Goal: Information Seeking & Learning: Check status

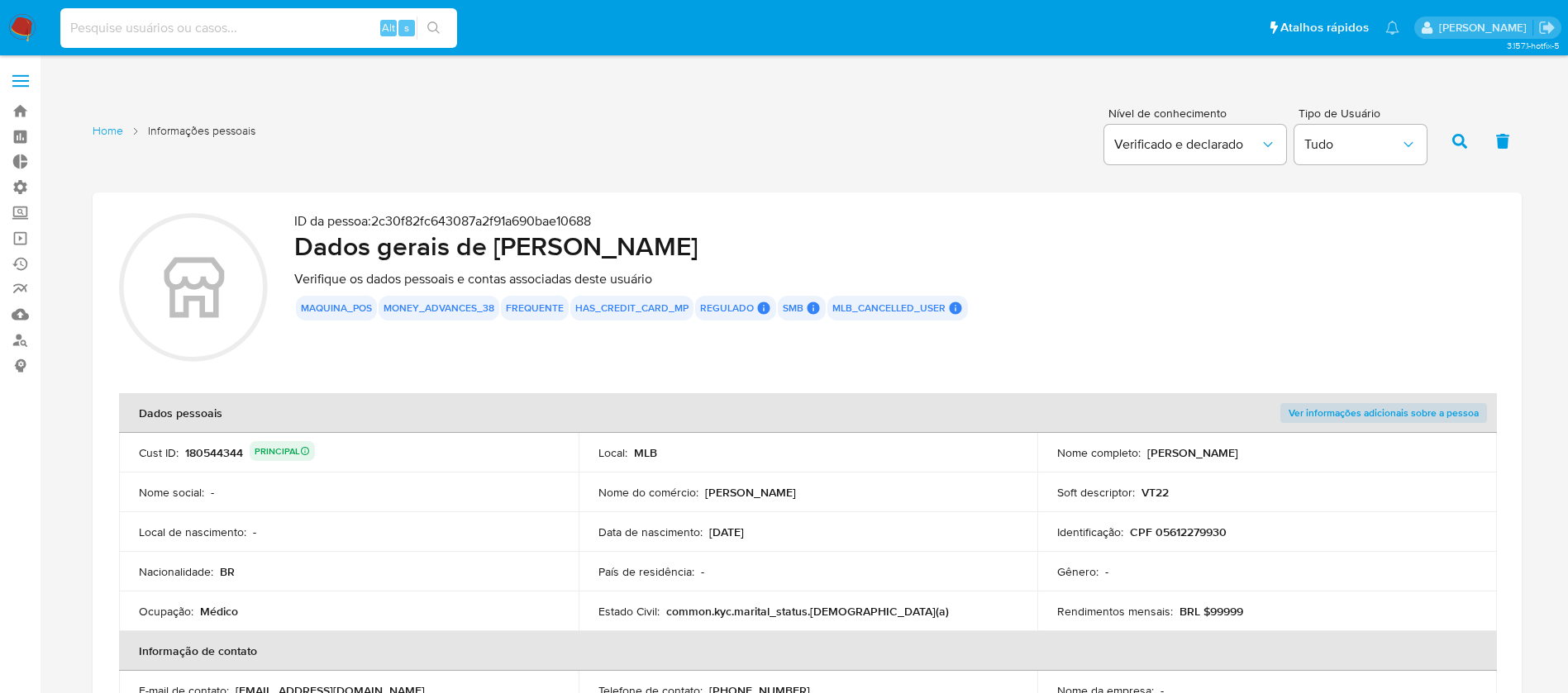
click at [164, 25] on input at bounding box center [258, 28] width 397 height 21
paste input "Rw3CuzWj436q8Cxkpa7BBEY3"
type input "Rw3CuzWj436q8Cxkpa7BBEY3"
click at [432, 28] on icon "search-icon" at bounding box center [434, 28] width 13 height 13
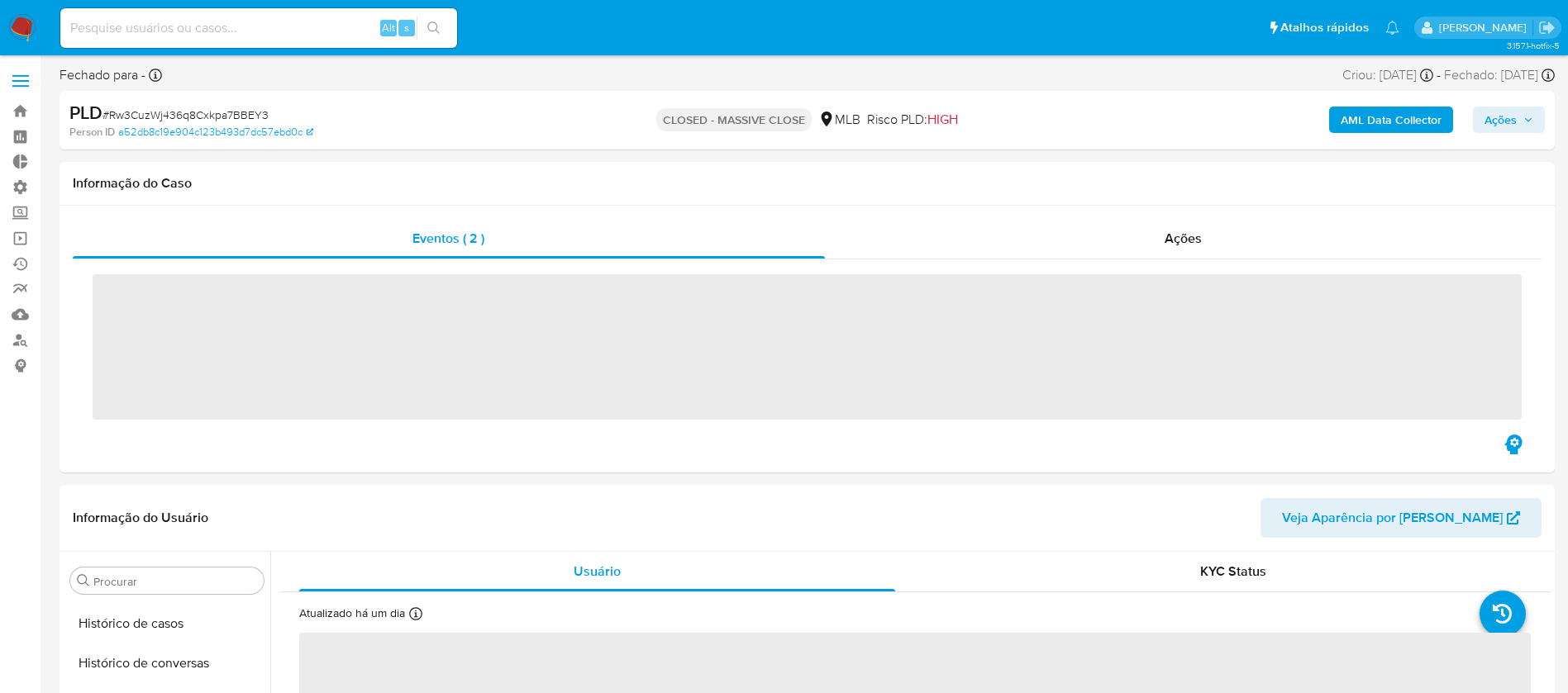
scroll to position [738, 0]
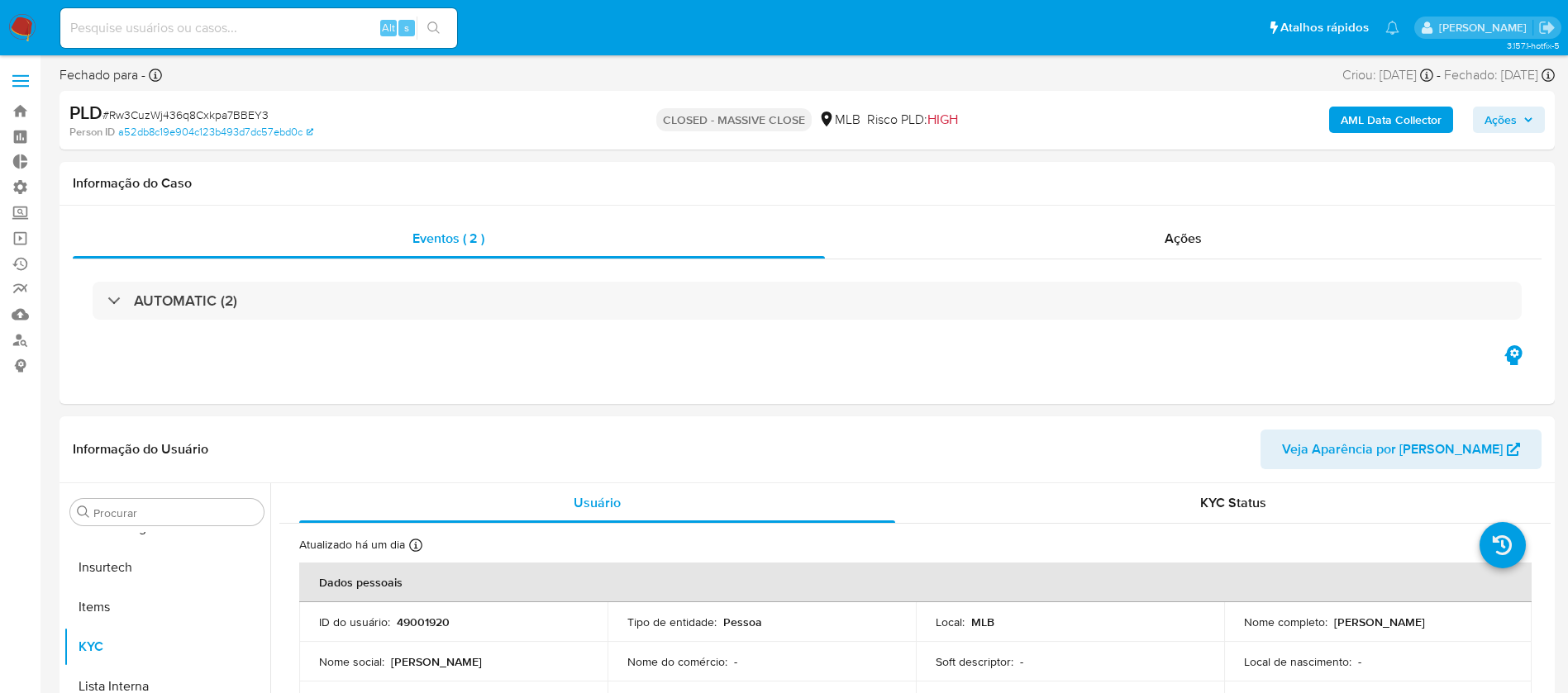
select select "10"
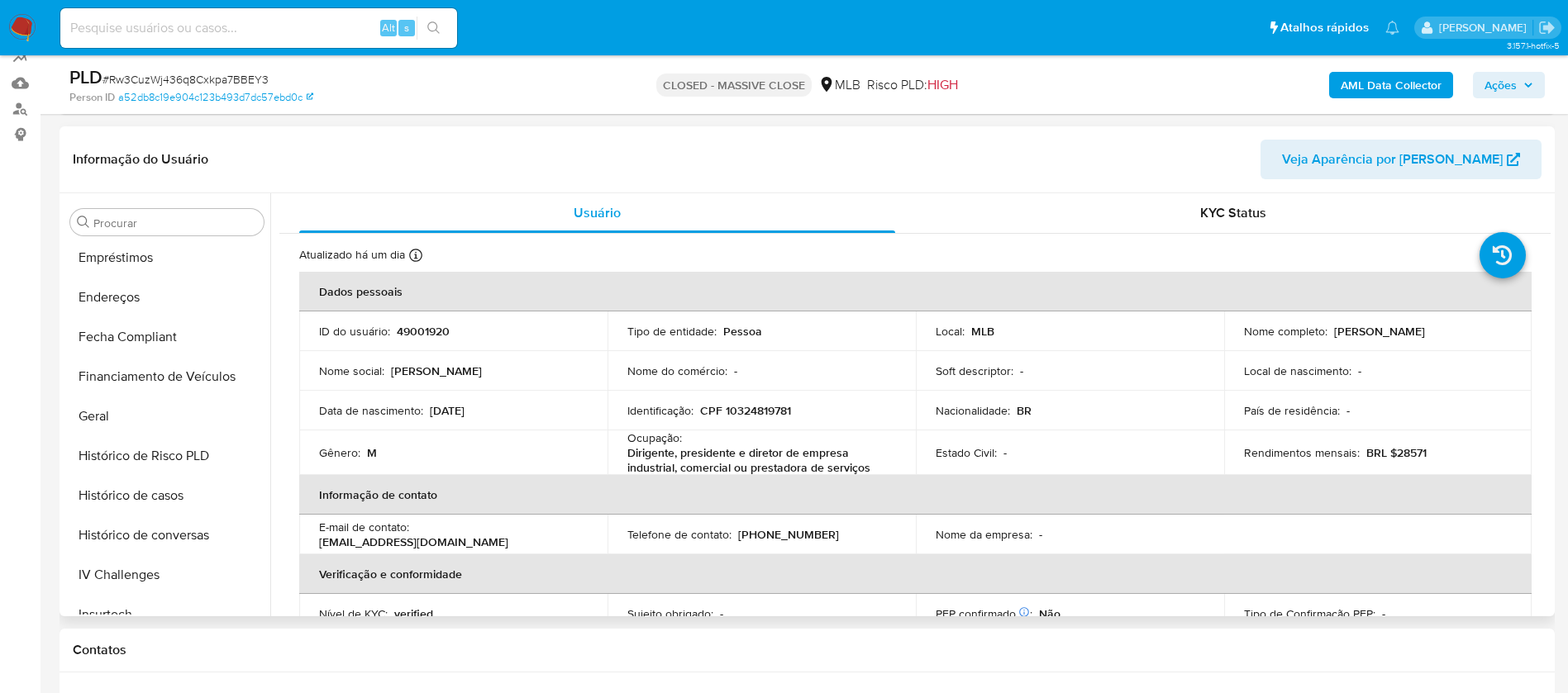
scroll to position [403, 0]
click at [163, 485] on button "Histórico de casos" at bounding box center [160, 493] width 193 height 40
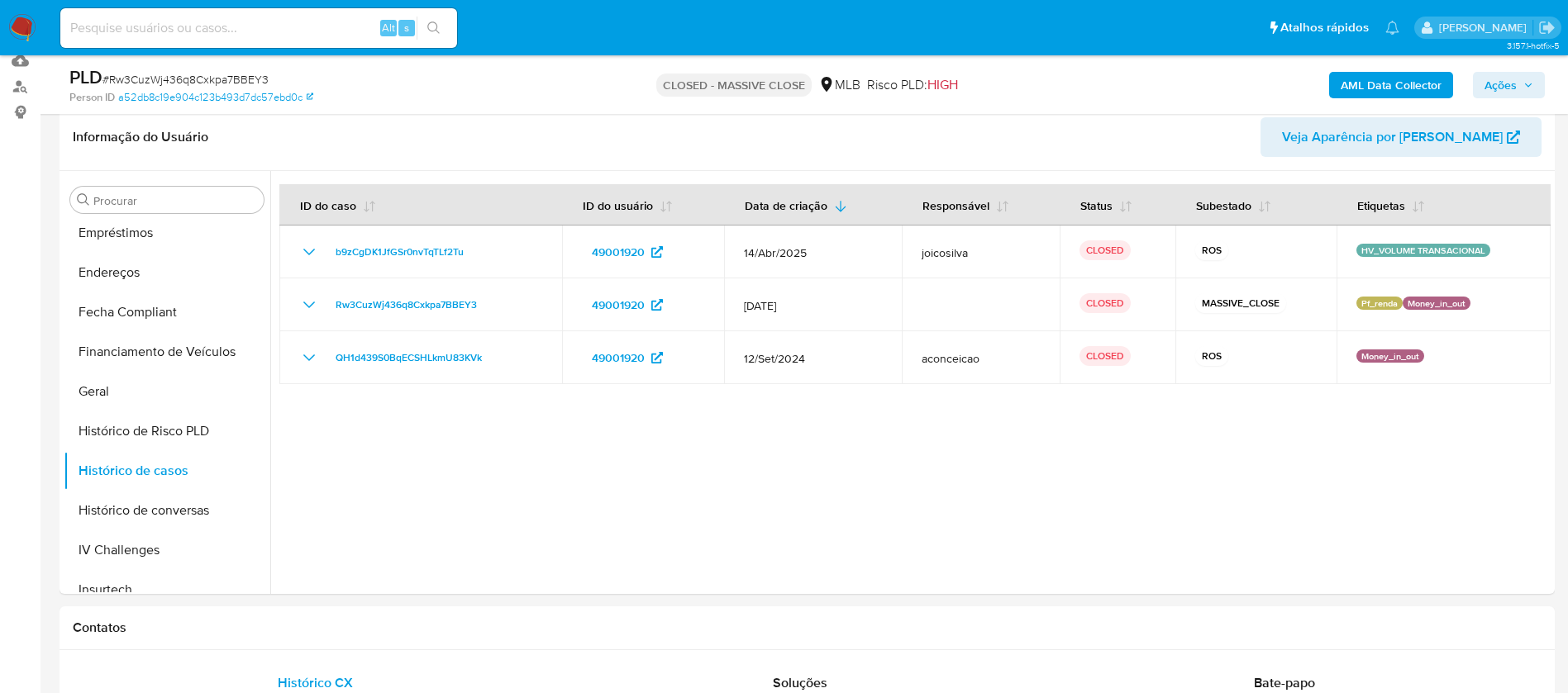
scroll to position [243, 0]
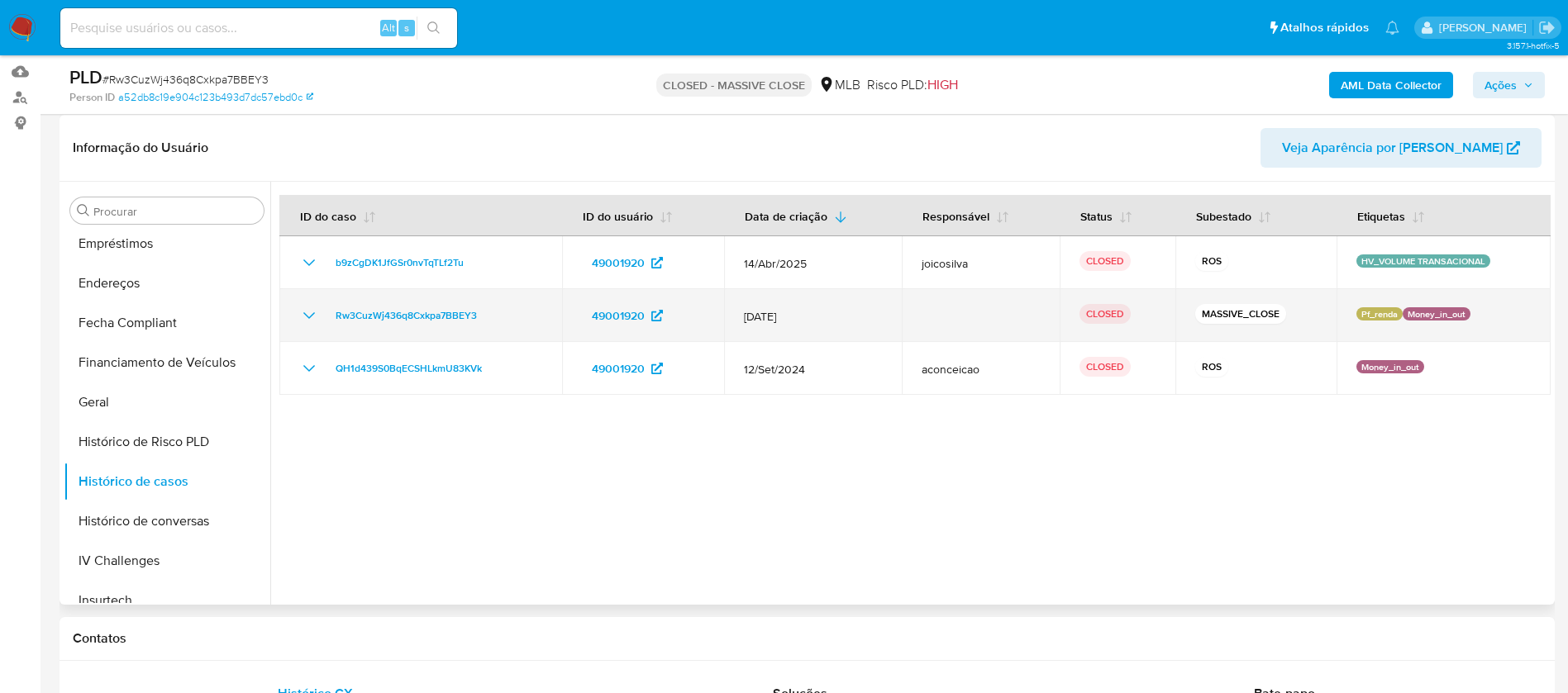
click at [311, 312] on icon "Mostrar/Ocultar" at bounding box center [308, 315] width 20 height 20
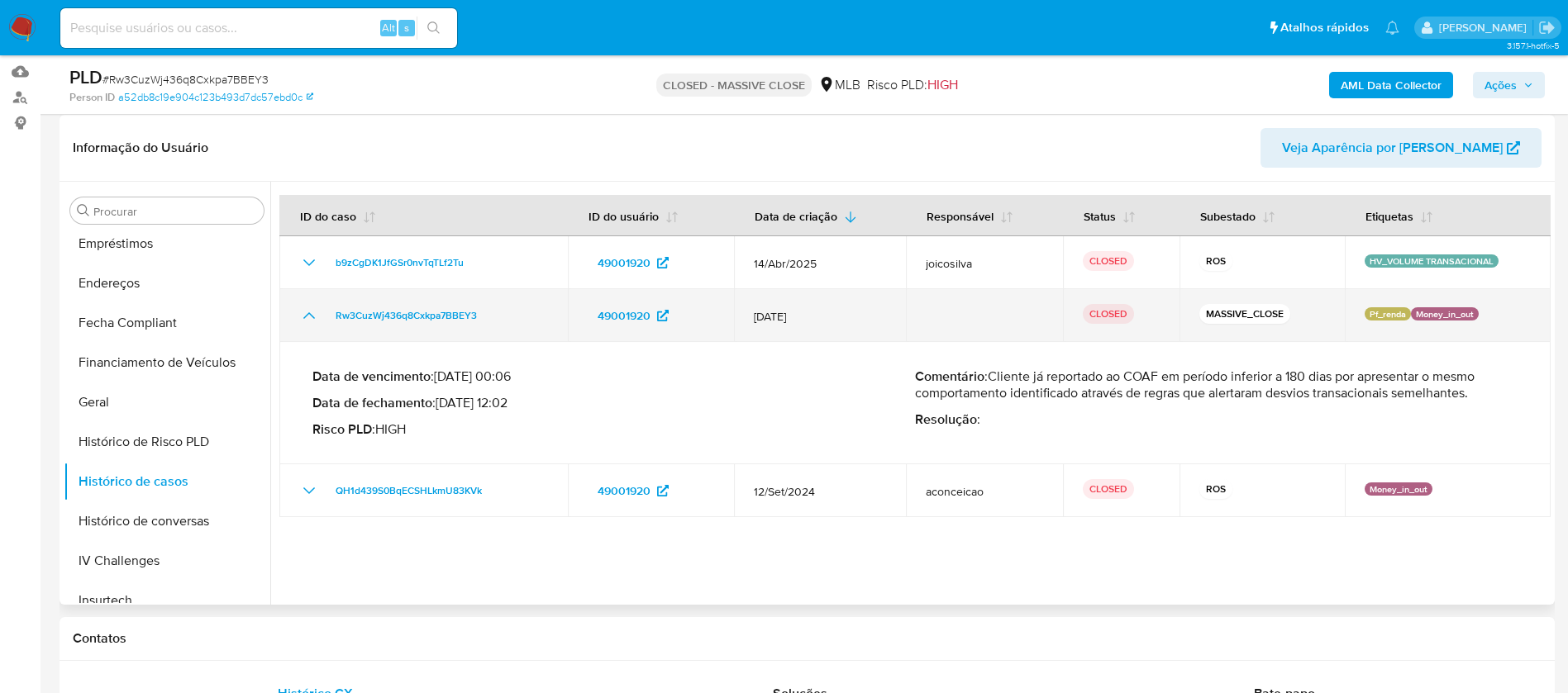
click at [292, 312] on td "Rw3CuzWj436q8Cxkpa7BBEY3" at bounding box center [424, 315] width 288 height 53
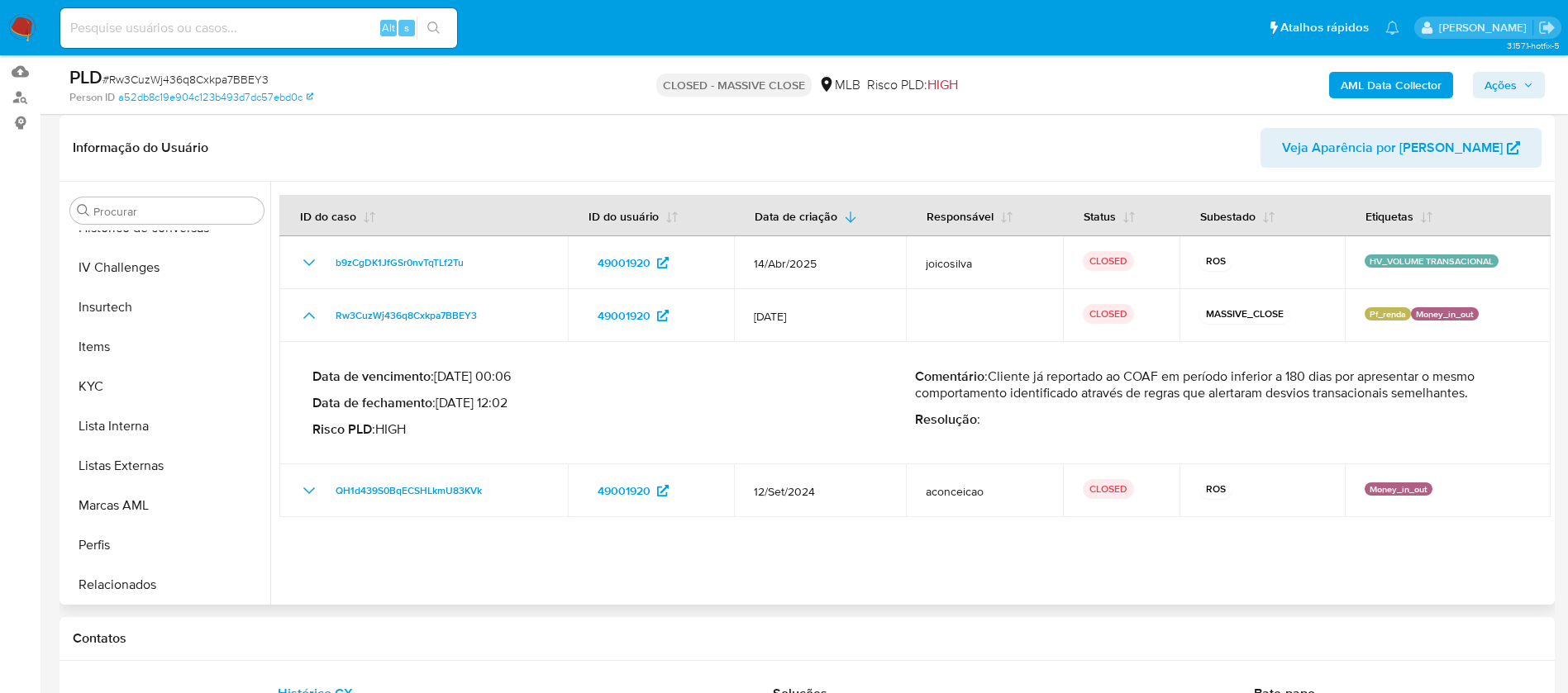
scroll to position [738, 0]
click at [122, 348] on button "KYC" at bounding box center [160, 345] width 193 height 40
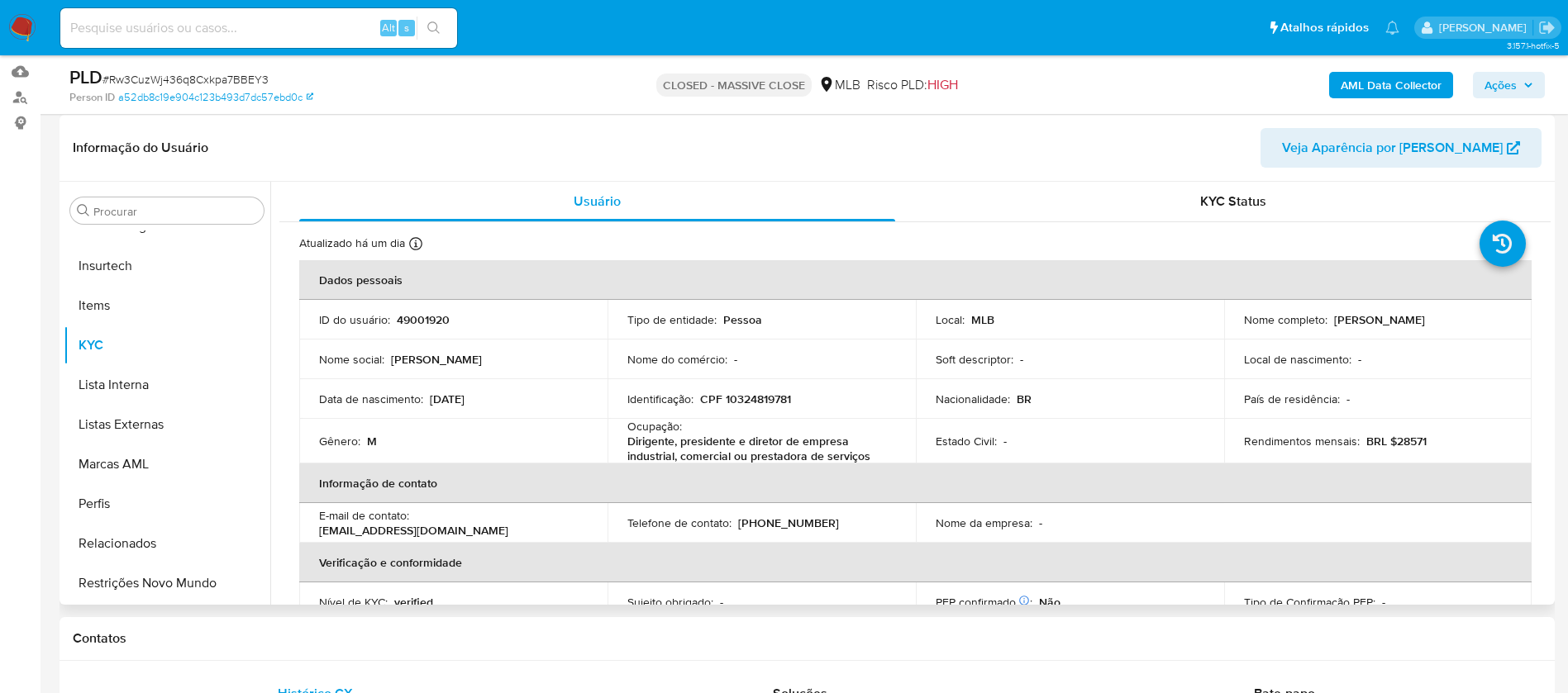
click at [428, 320] on p "49001920" at bounding box center [423, 320] width 53 height 15
copy p "49001920"
click at [163, 25] on input at bounding box center [258, 28] width 397 height 21
paste input "Aeh6s5a81eUAwbC68pdLmiHu"
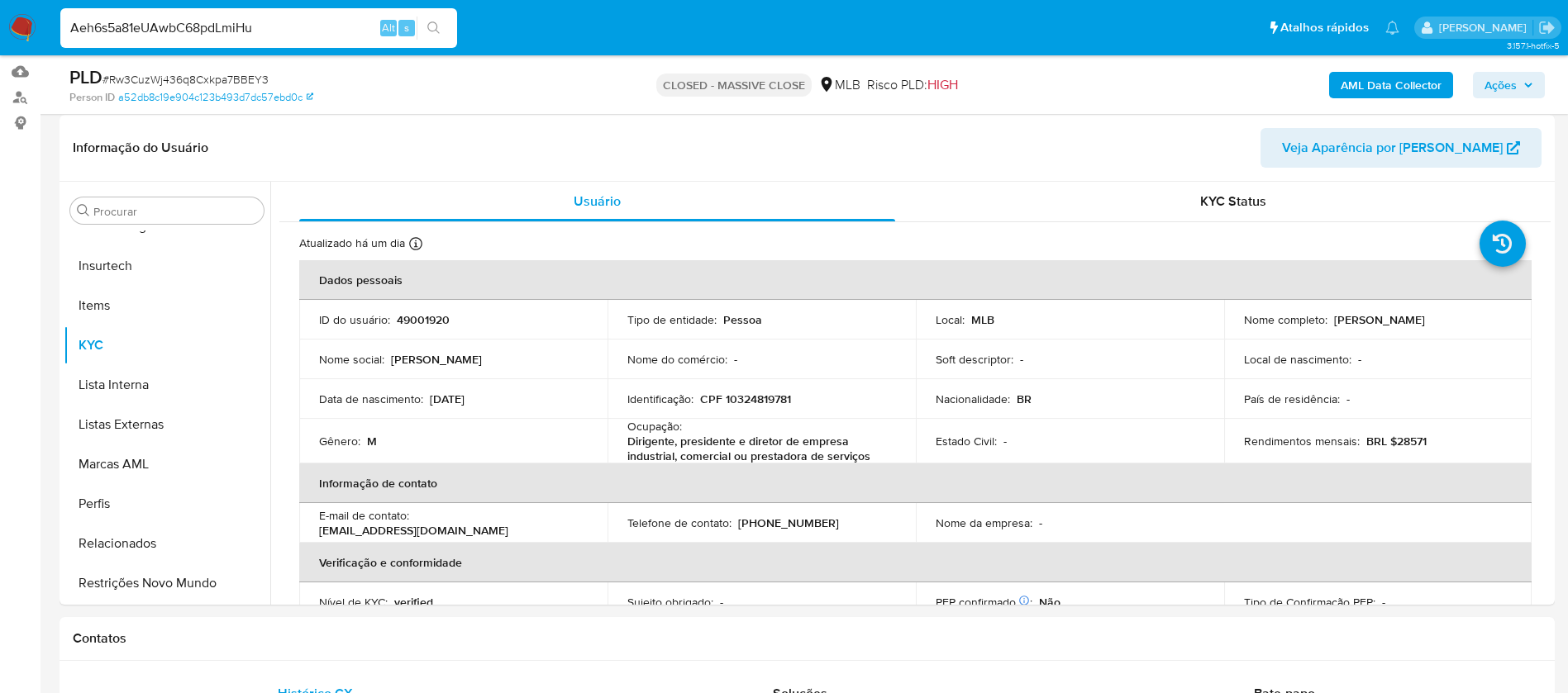
click at [163, 25] on input "Aeh6s5a81eUAwbC68pdLmiHu" at bounding box center [258, 28] width 397 height 21
type input "Aeh6s5a81eUAwbC68pdLmiHu"
click at [441, 20] on button "search-icon" at bounding box center [433, 28] width 33 height 23
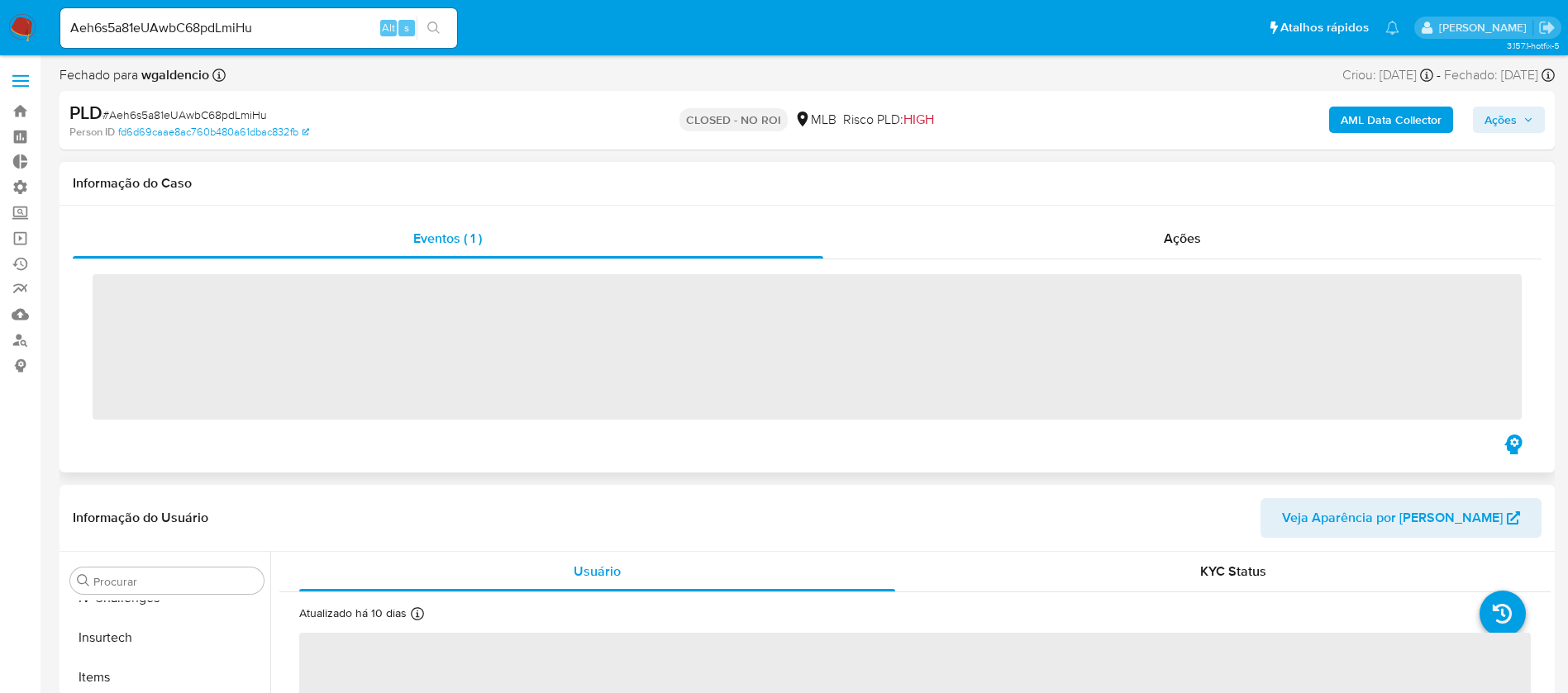
scroll to position [738, 0]
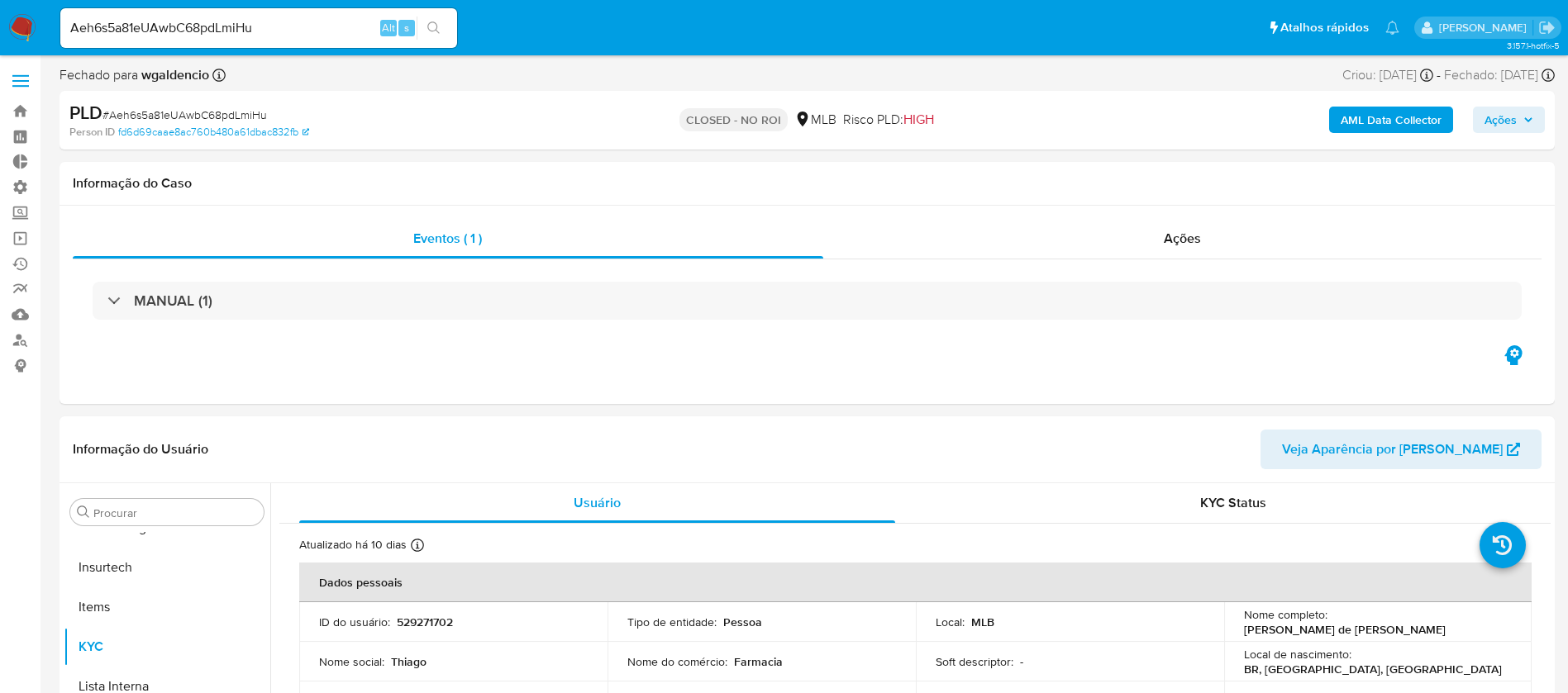
select select "10"
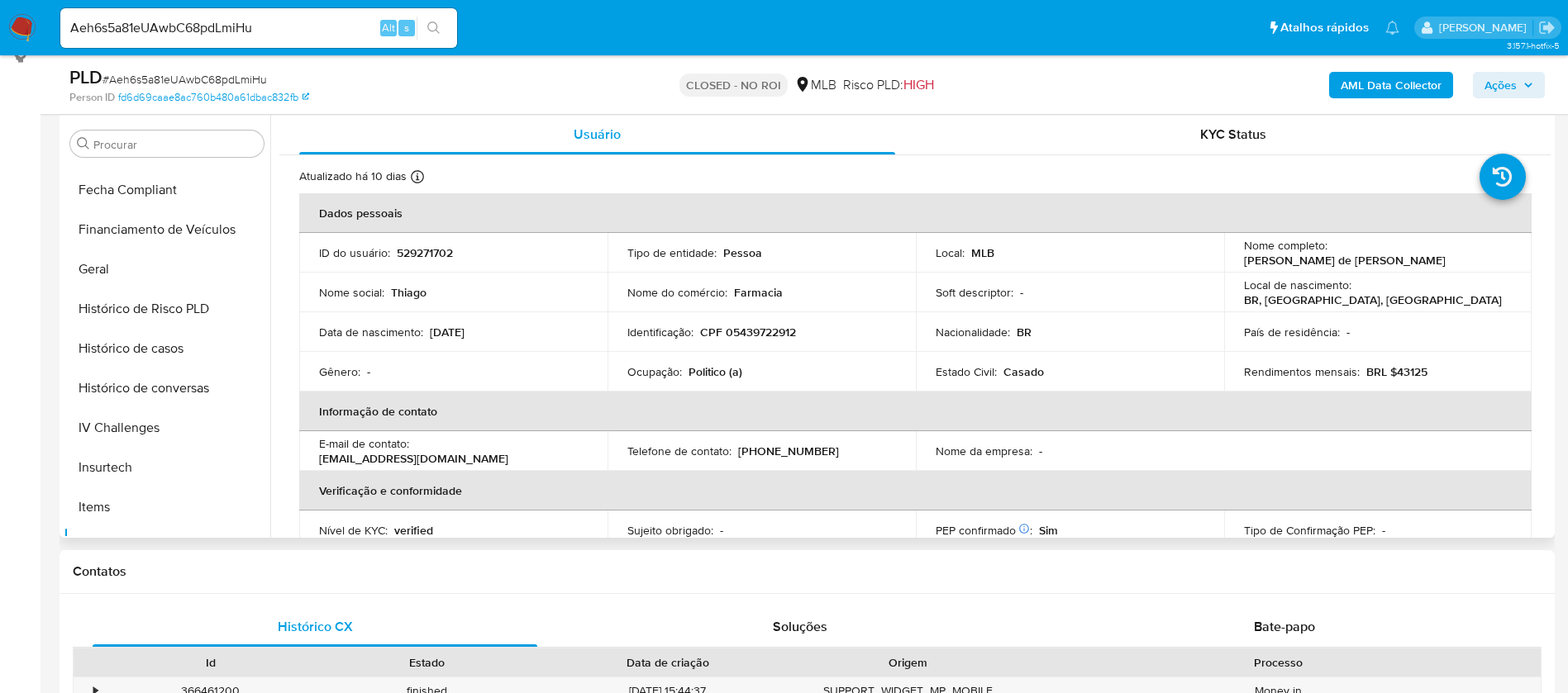
scroll to position [473, 0]
click at [176, 361] on button "Histórico de casos" at bounding box center [160, 345] width 193 height 40
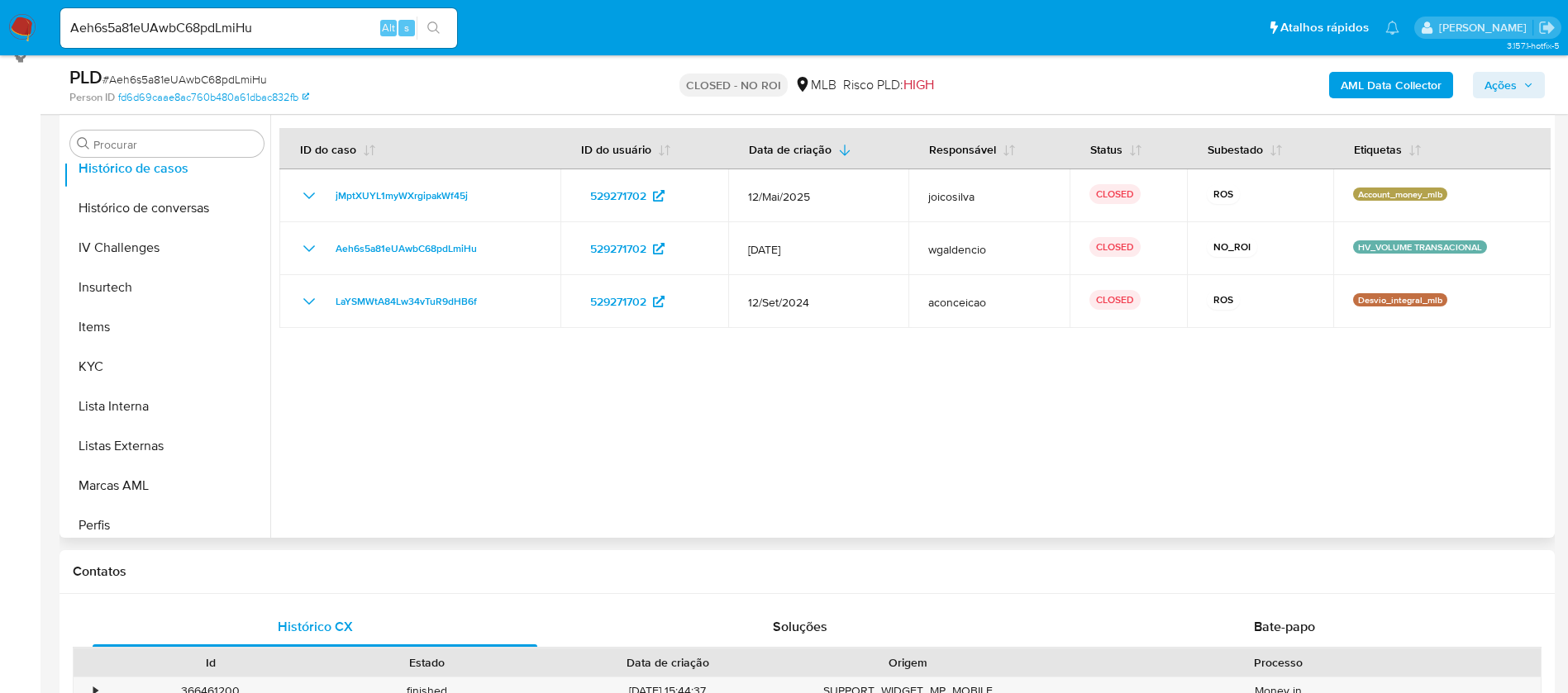
scroll to position [738, 0]
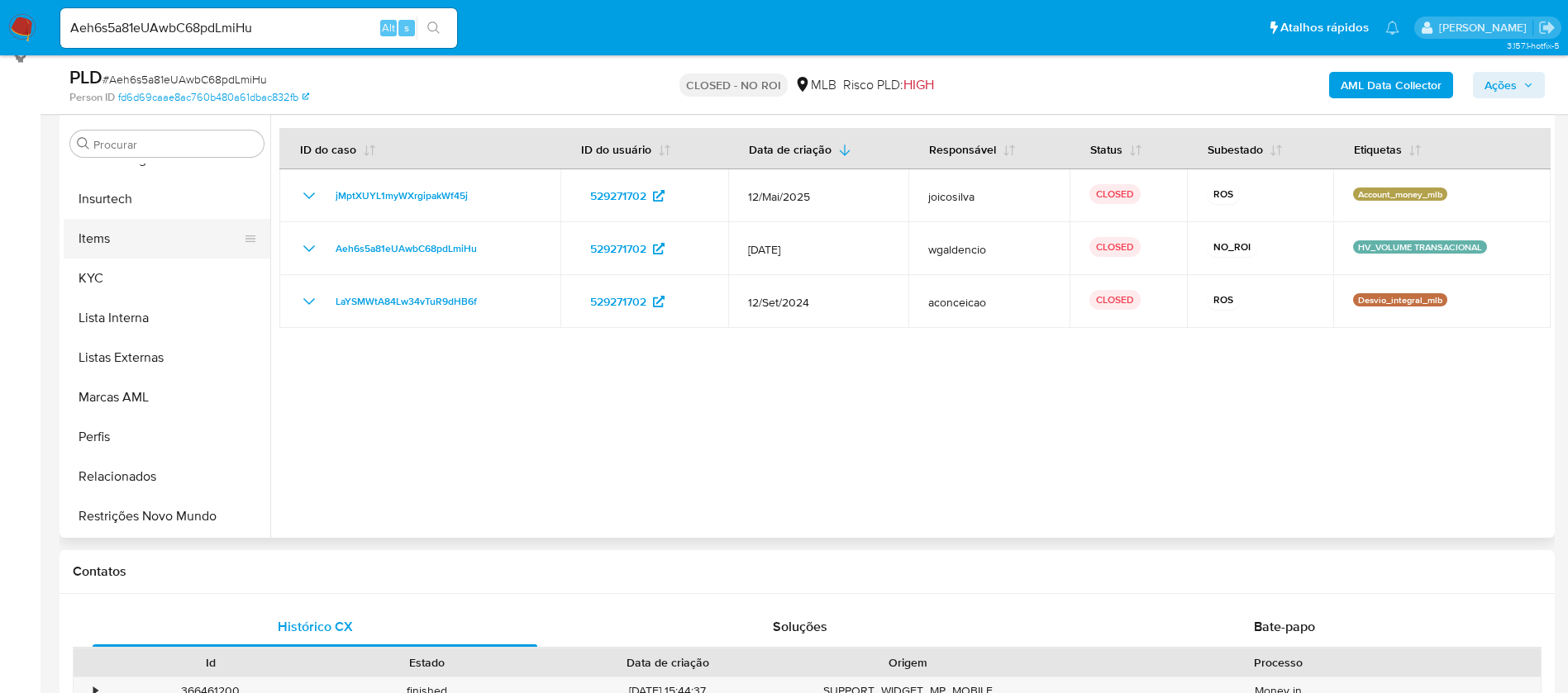
click at [98, 229] on button "Items" at bounding box center [160, 239] width 193 height 40
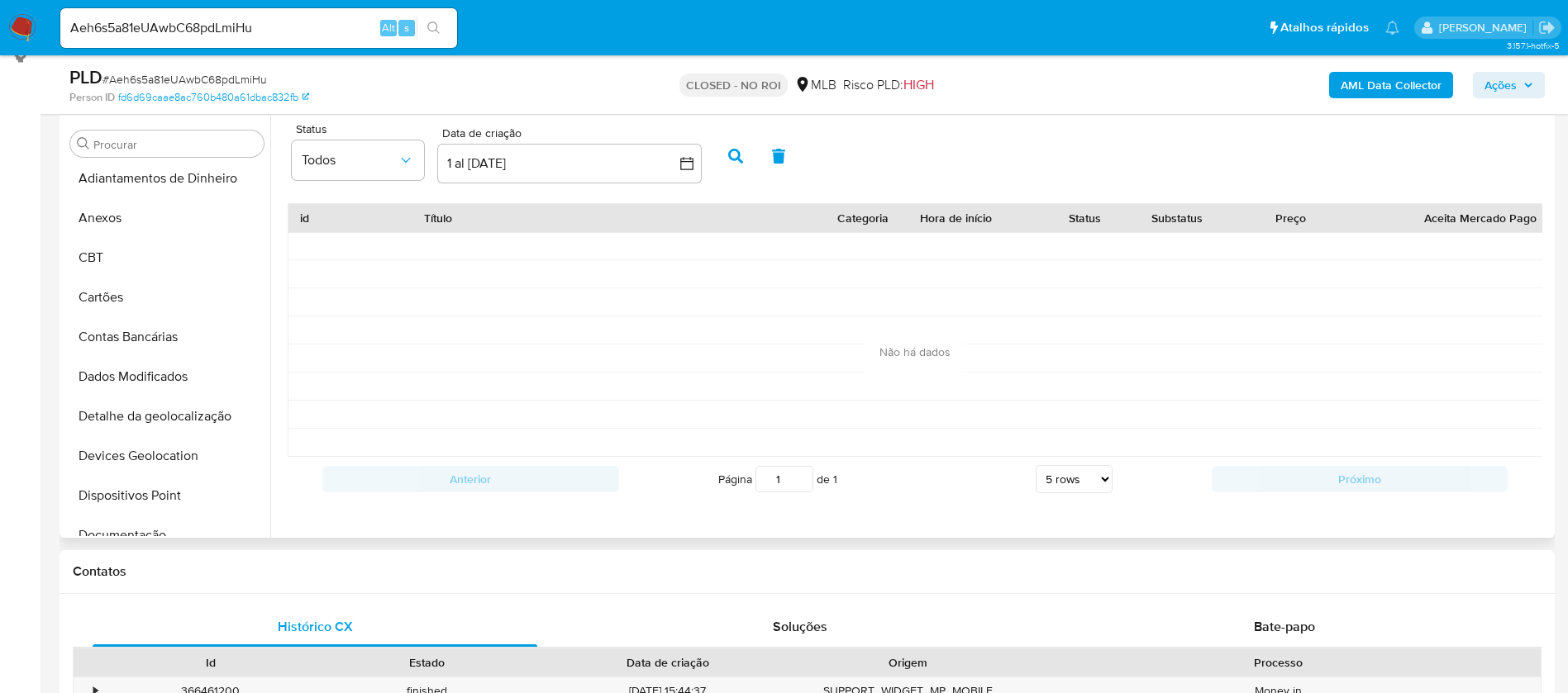
scroll to position [0, 0]
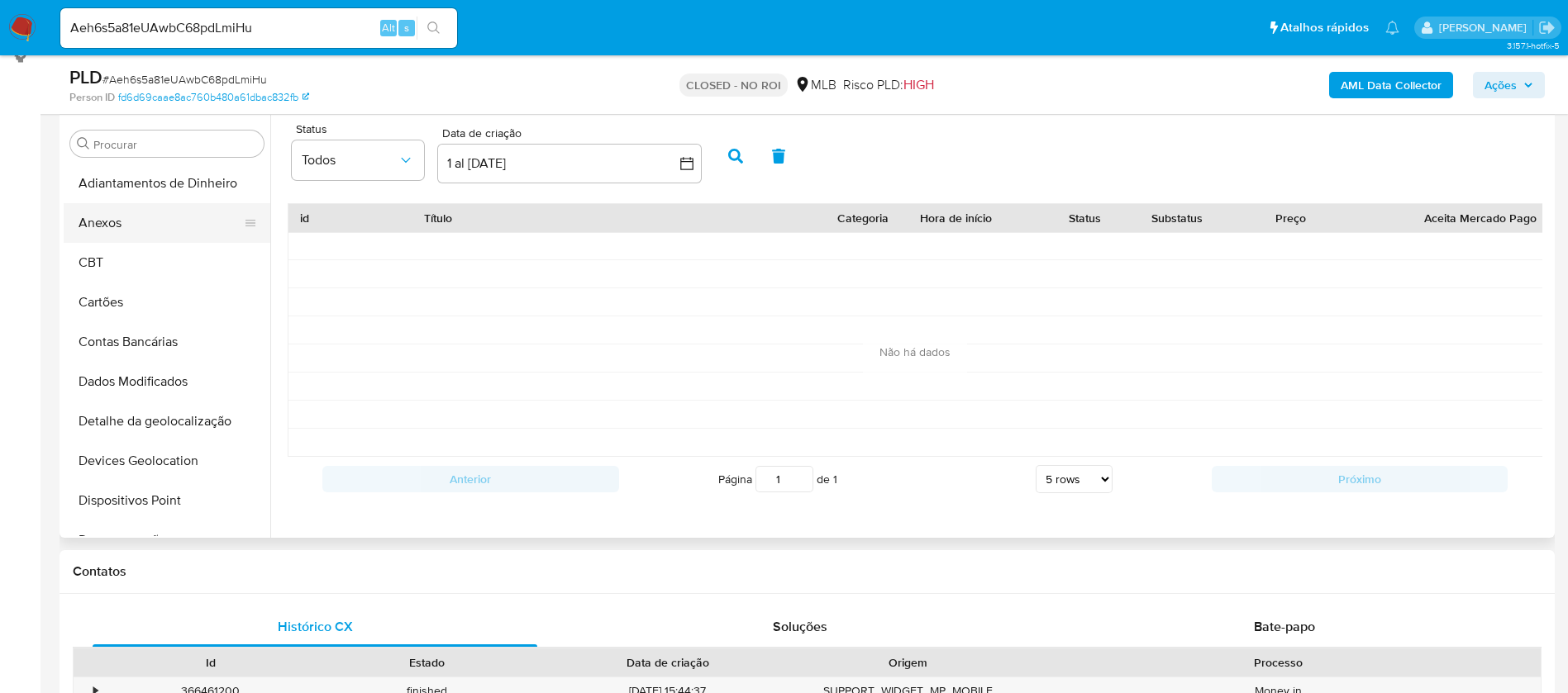
click at [131, 226] on button "Anexos" at bounding box center [160, 223] width 193 height 40
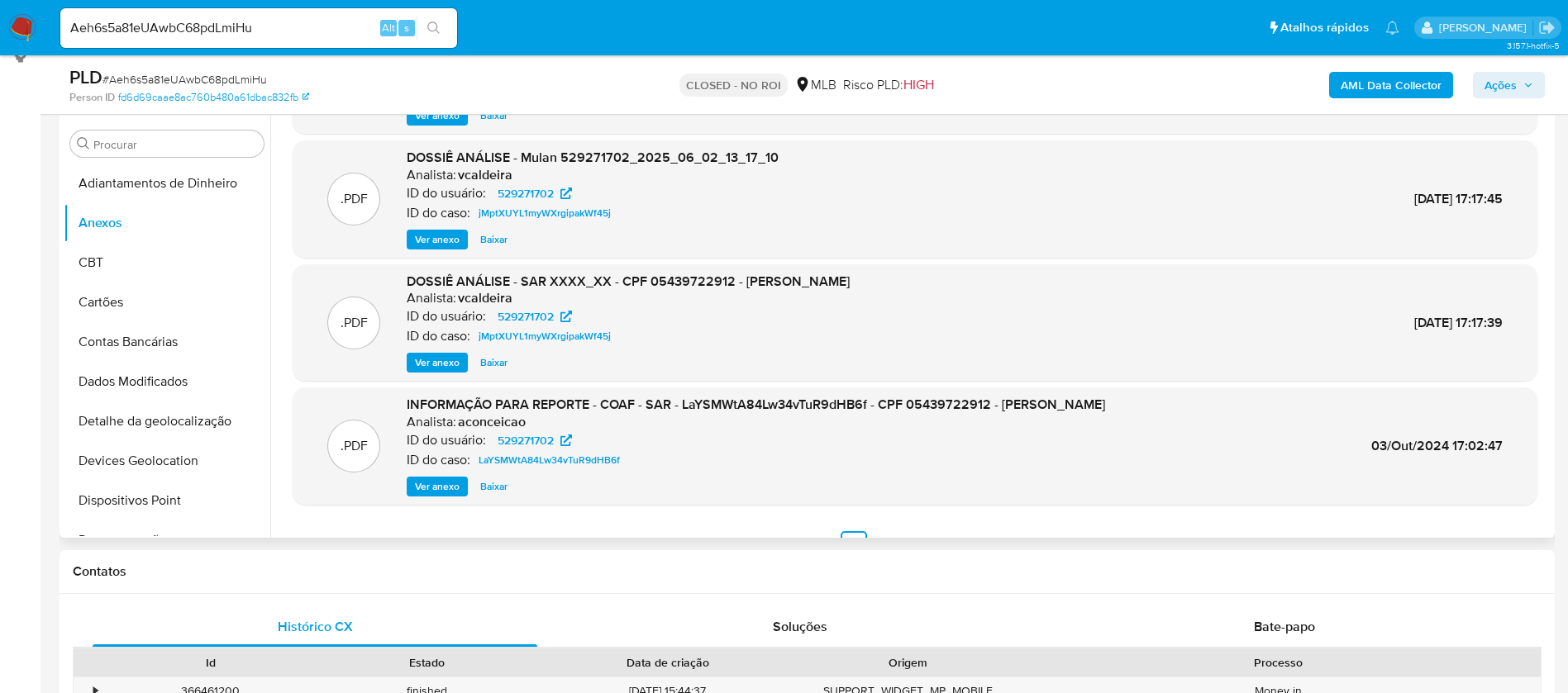
scroll to position [138, 0]
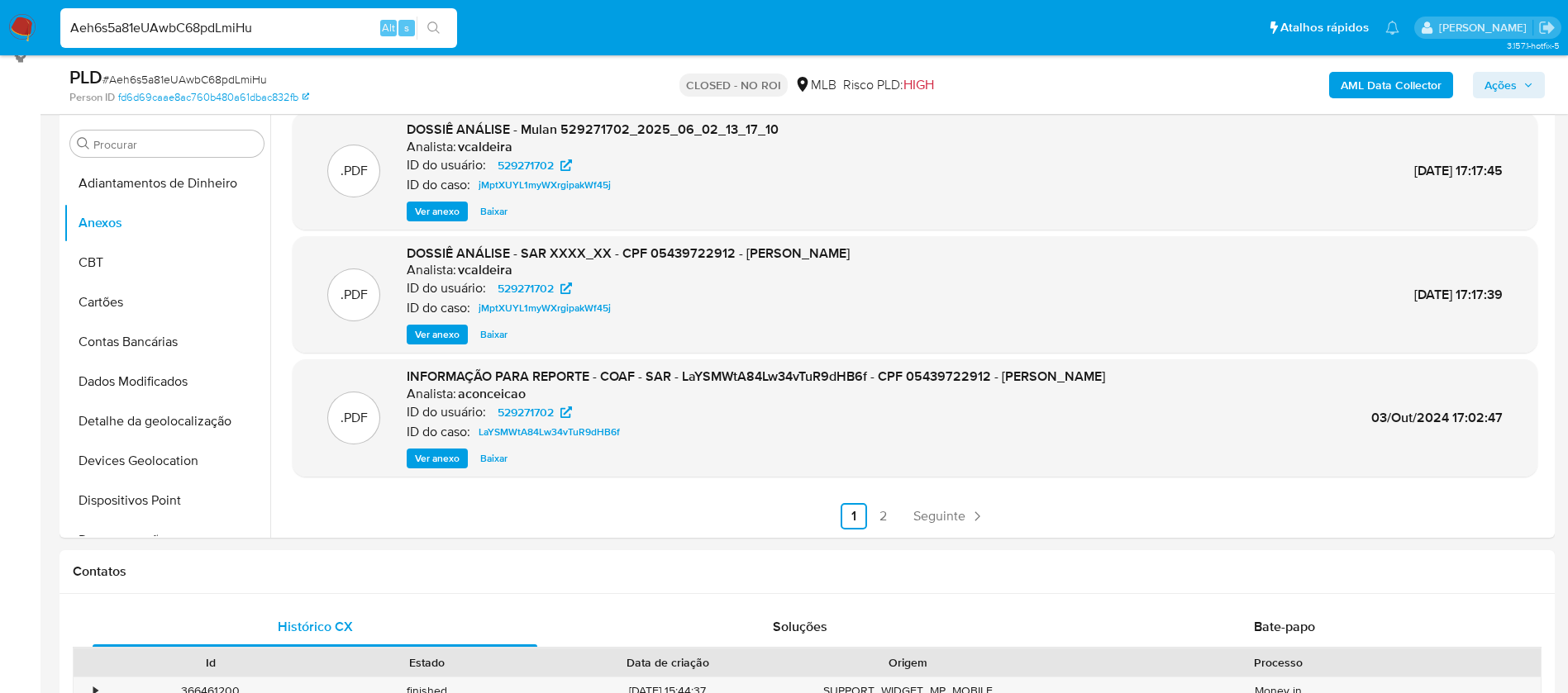
drag, startPoint x: 287, startPoint y: 22, endPoint x: 0, endPoint y: 3, distance: 287.6
click at [0, 3] on nav "Pausado Ver notificaciones Aeh6s5a81eUAwbC68pdLmiHu Alt s Atalhos rápidos Presi…" at bounding box center [784, 28] width 1568 height 56
paste input "jMptXUYL1myWXrgipakWf45j"
type input "jMptXUYL1myWXrgipakWf45j"
click at [433, 32] on icon "search-icon" at bounding box center [434, 28] width 13 height 13
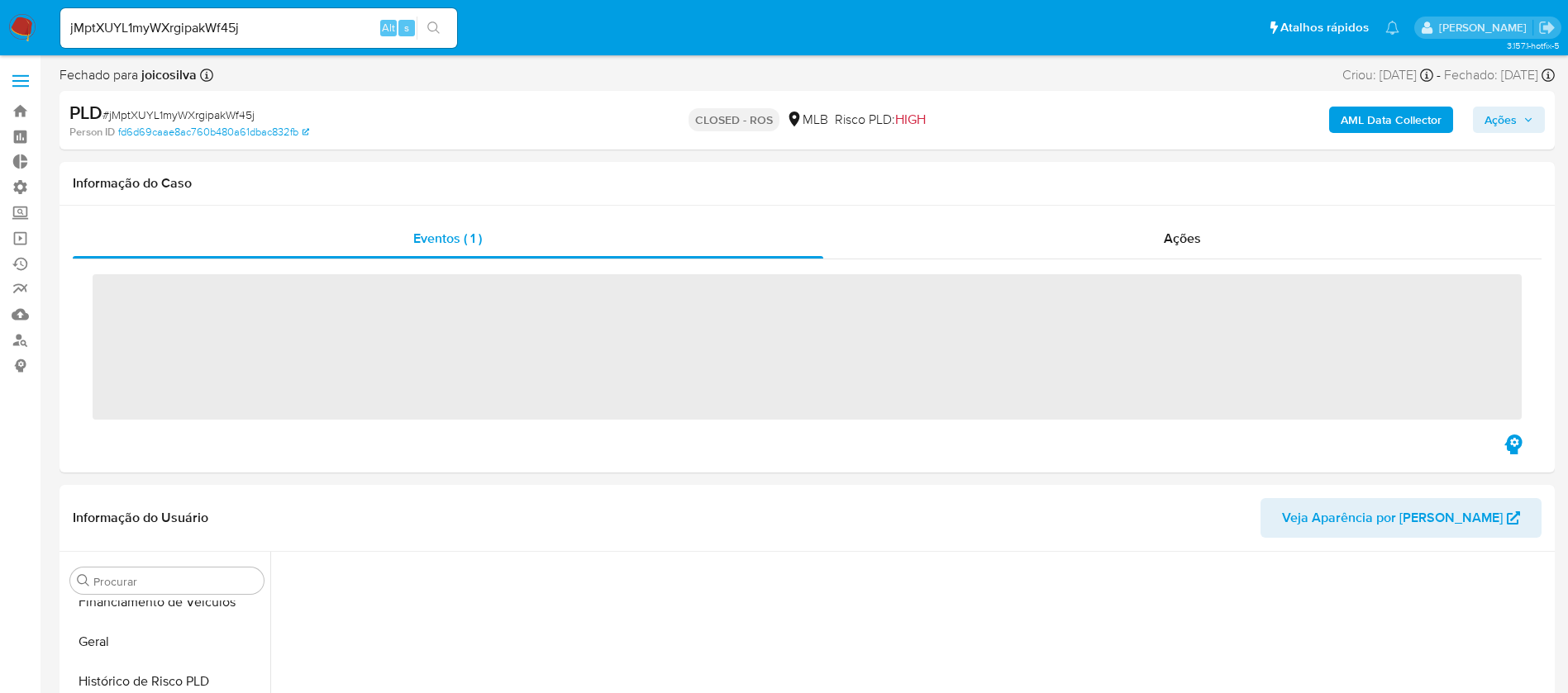
scroll to position [738, 0]
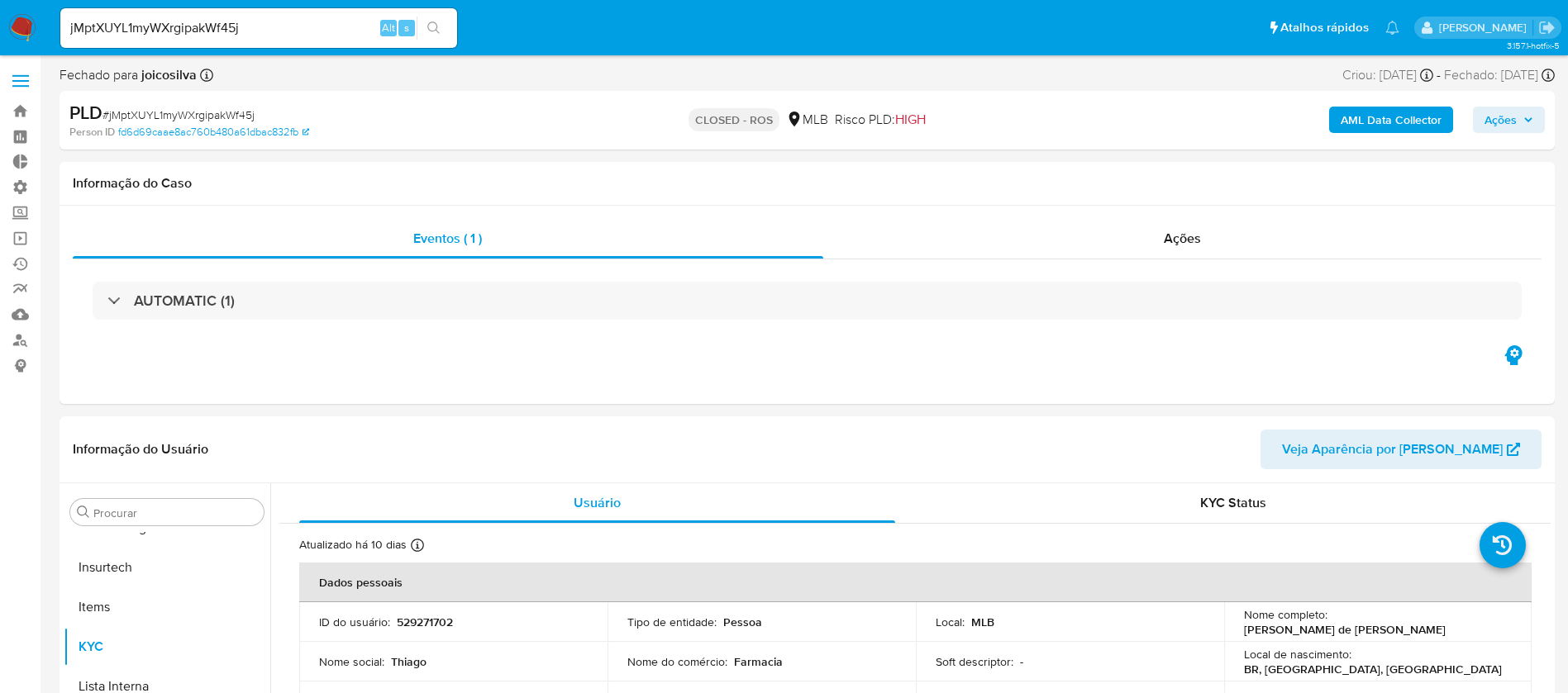
select select "10"
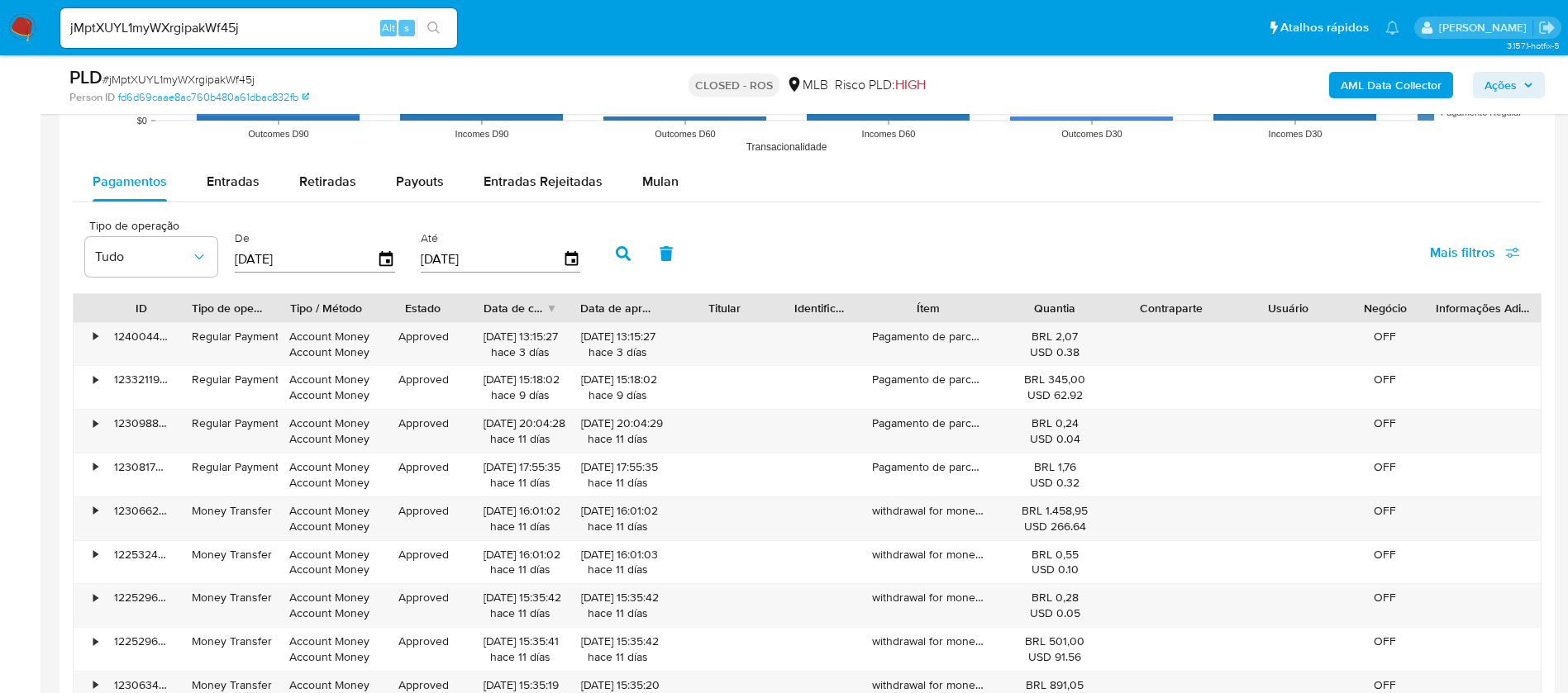
scroll to position [1722, 0]
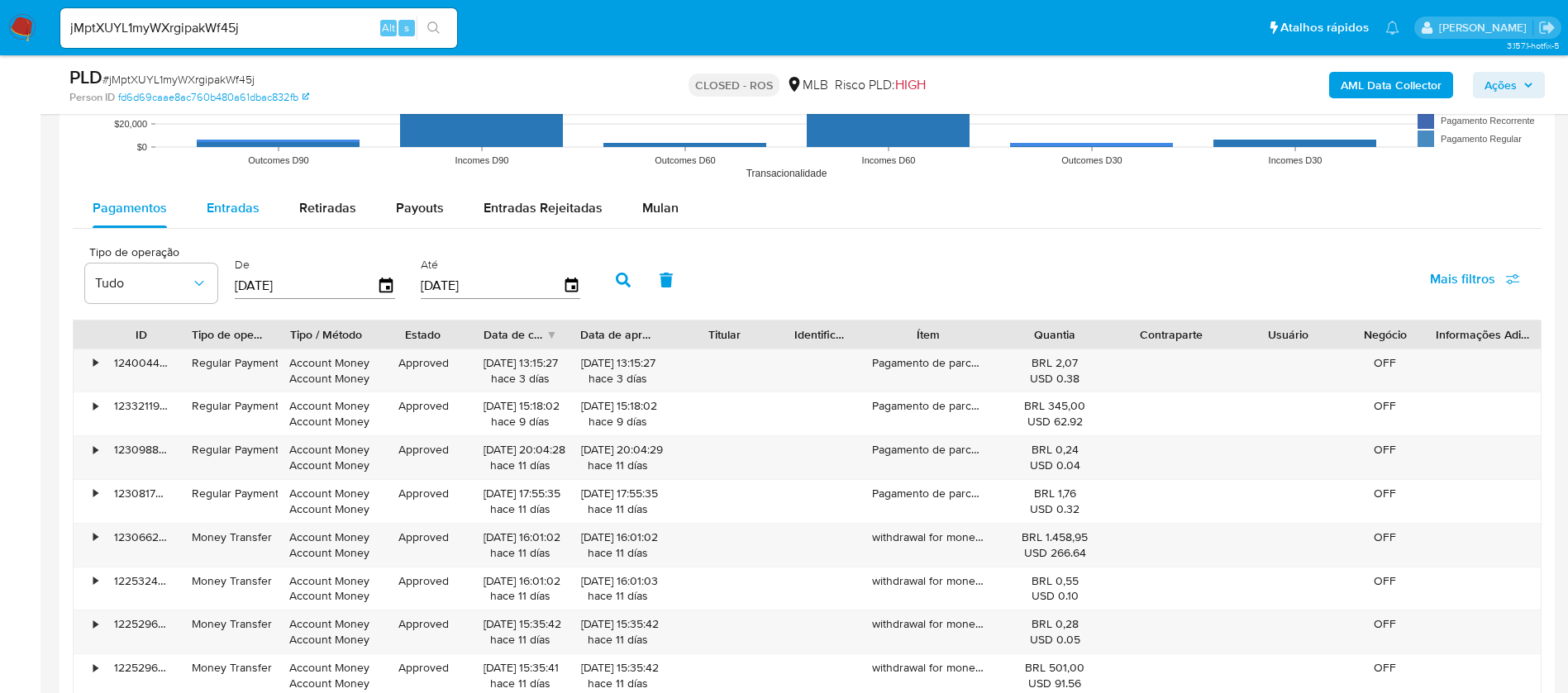
click at [216, 200] on span "Entradas" at bounding box center [232, 207] width 53 height 19
select select "10"
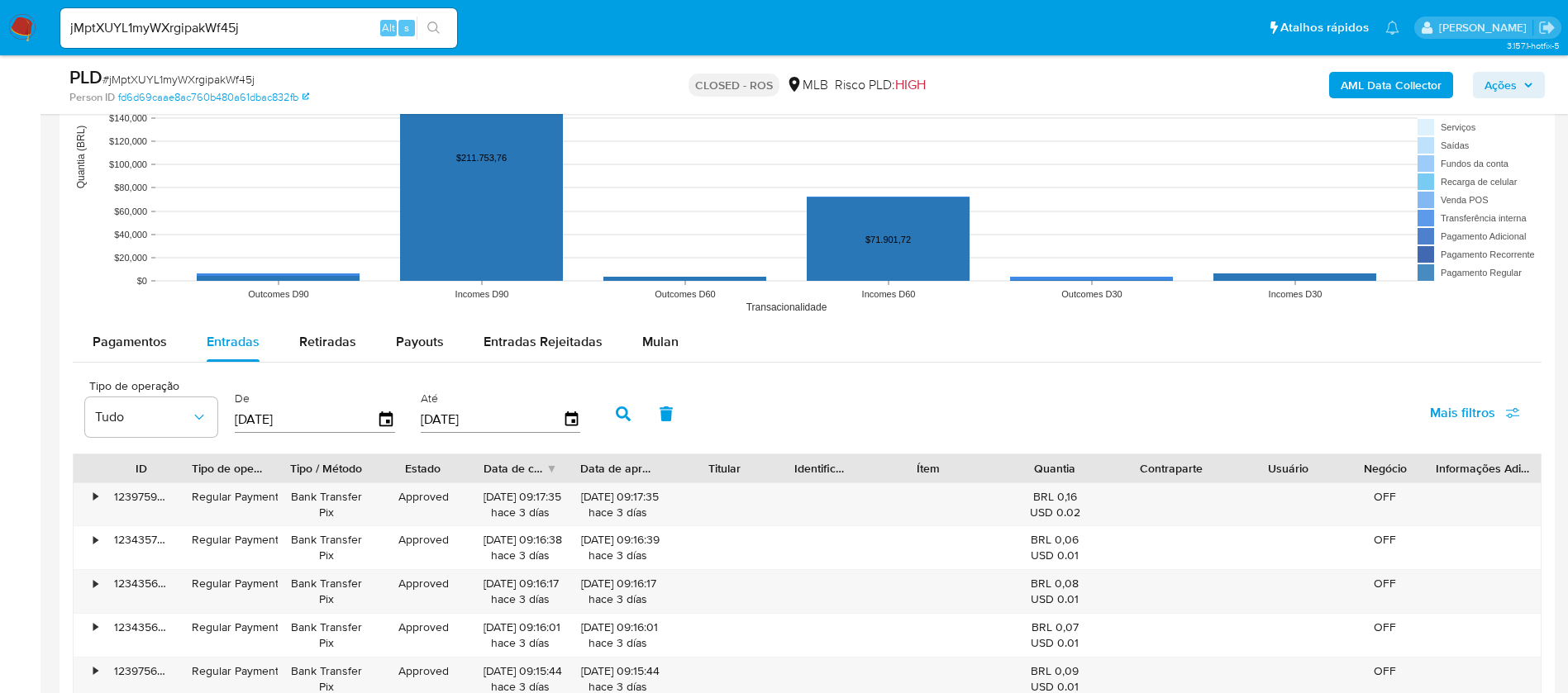
scroll to position [1505, 0]
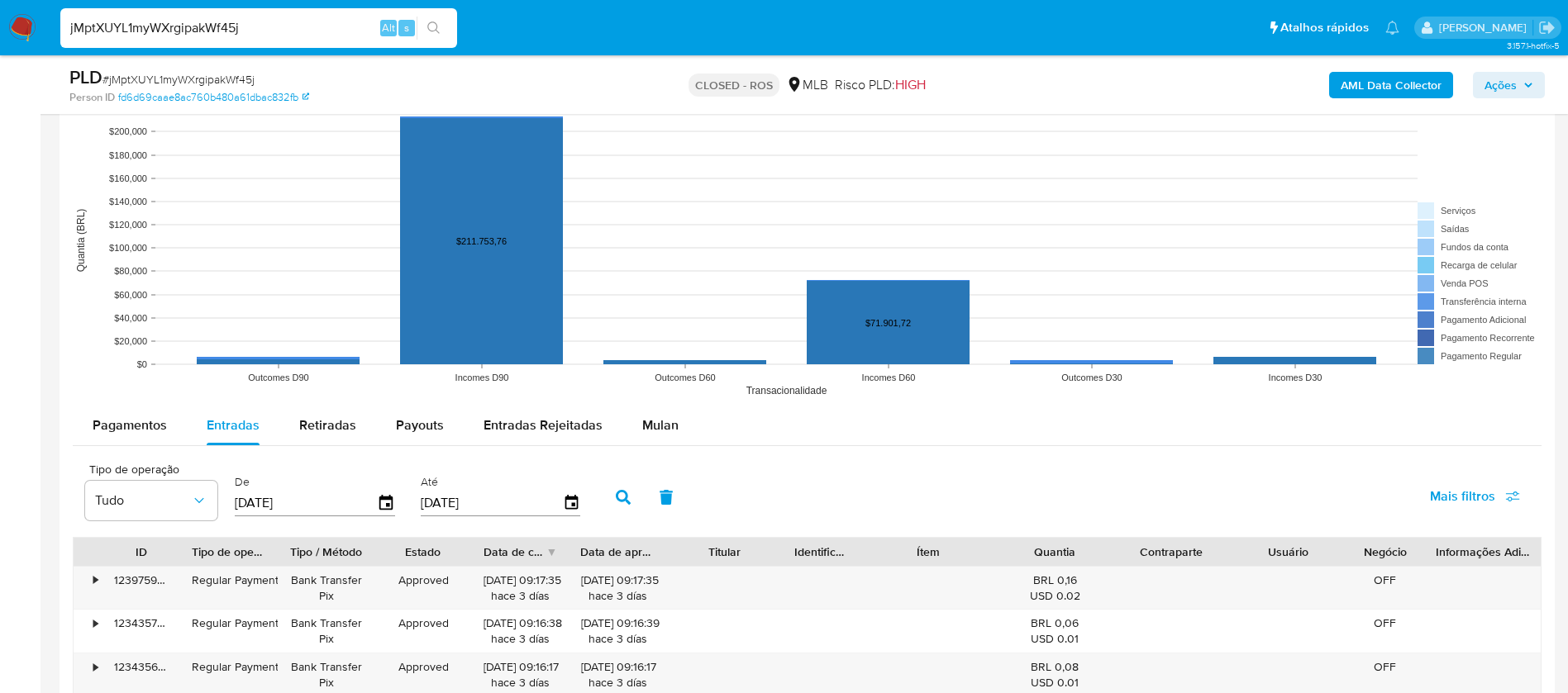
drag, startPoint x: 260, startPoint y: 23, endPoint x: 48, endPoint y: -9, distance: 214.4
click at [434, 23] on icon "search-icon" at bounding box center [434, 28] width 13 height 13
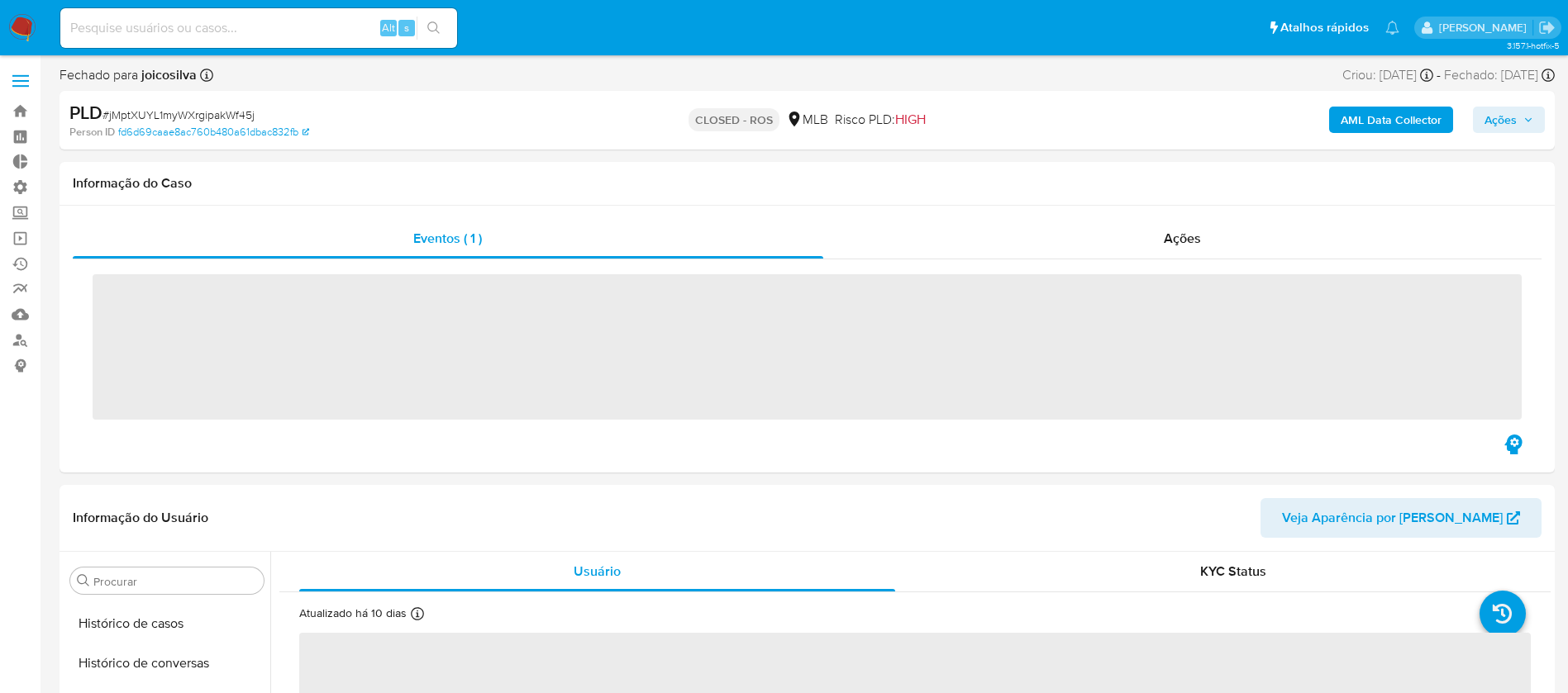
scroll to position [738, 0]
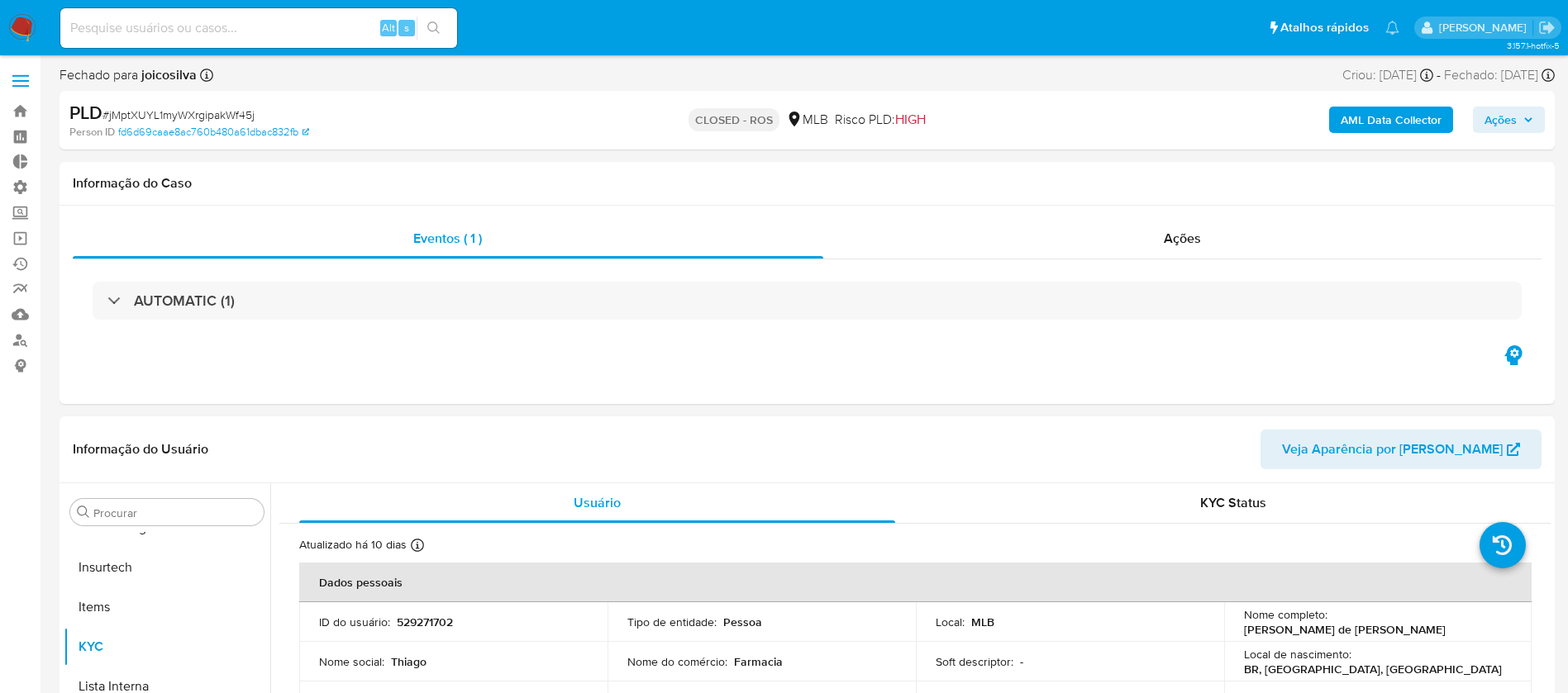
select select "10"
click at [225, 25] on input at bounding box center [258, 28] width 397 height 21
paste input "jMptXUYL1myWXrgipakWf45j"
click at [225, 25] on input "jMptXUYL1myWXrgipakWf45j" at bounding box center [258, 28] width 397 height 21
type input "jMptXUYL1myWXrgipakWf45j"
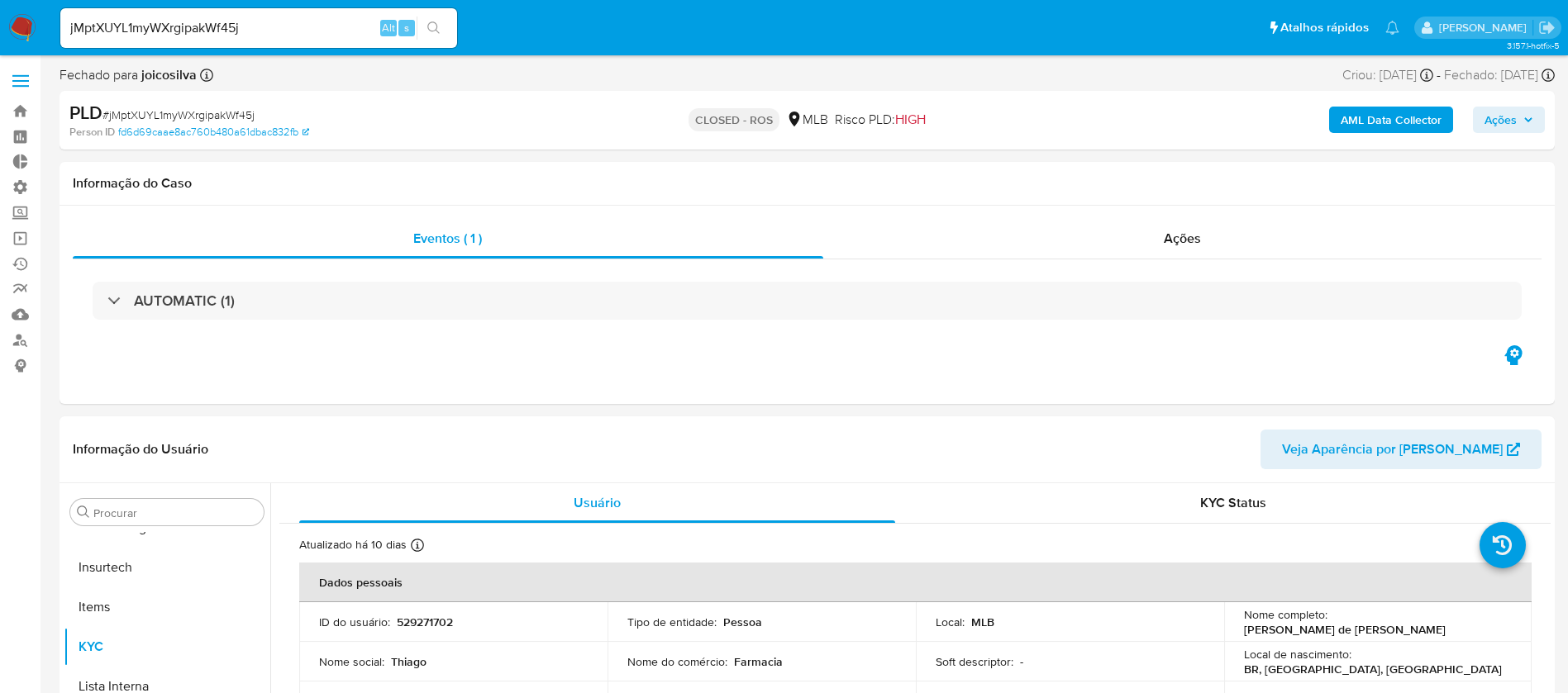
click at [438, 47] on div "jMptXUYL1myWXrgipakWf45j Alt s" at bounding box center [258, 28] width 397 height 40
click at [437, 36] on button "search-icon" at bounding box center [433, 28] width 33 height 23
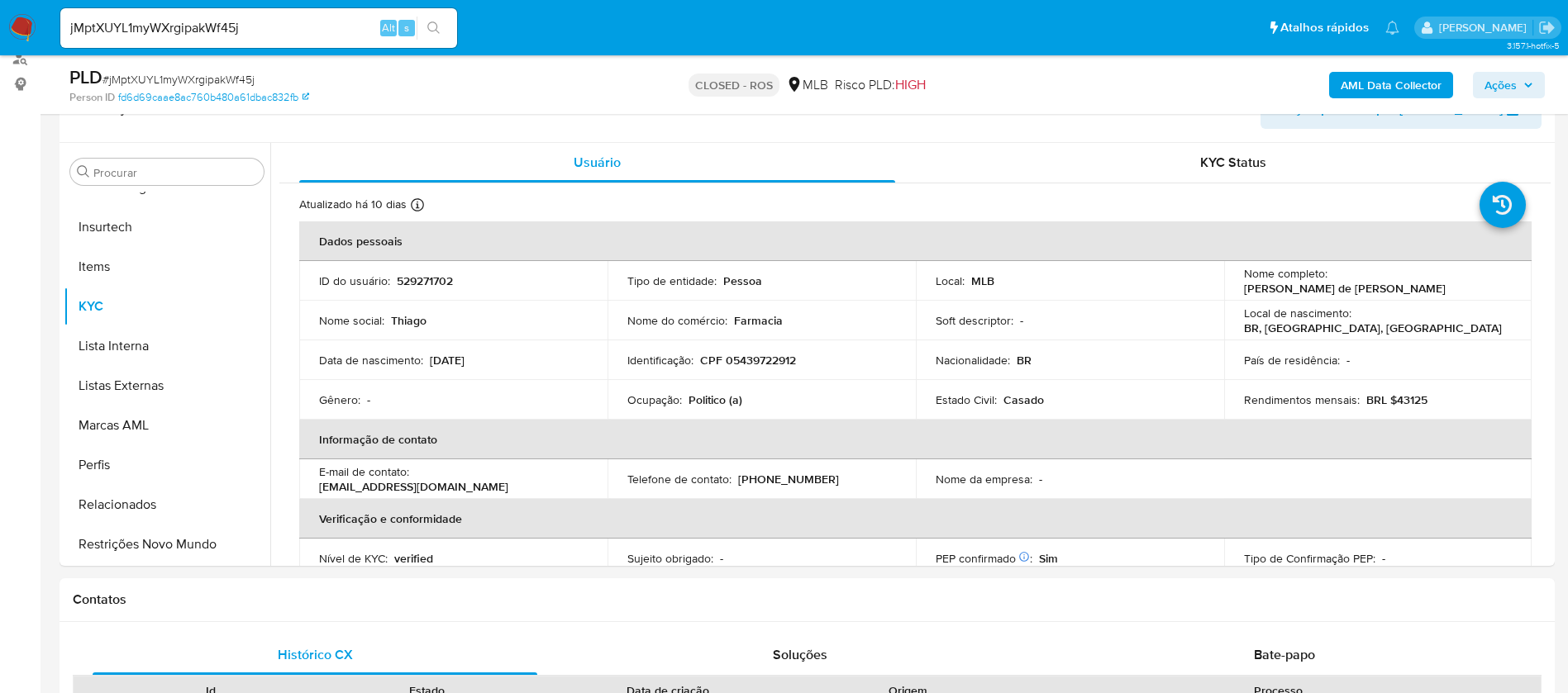
scroll to position [278, 0]
